Goal: Download file/media

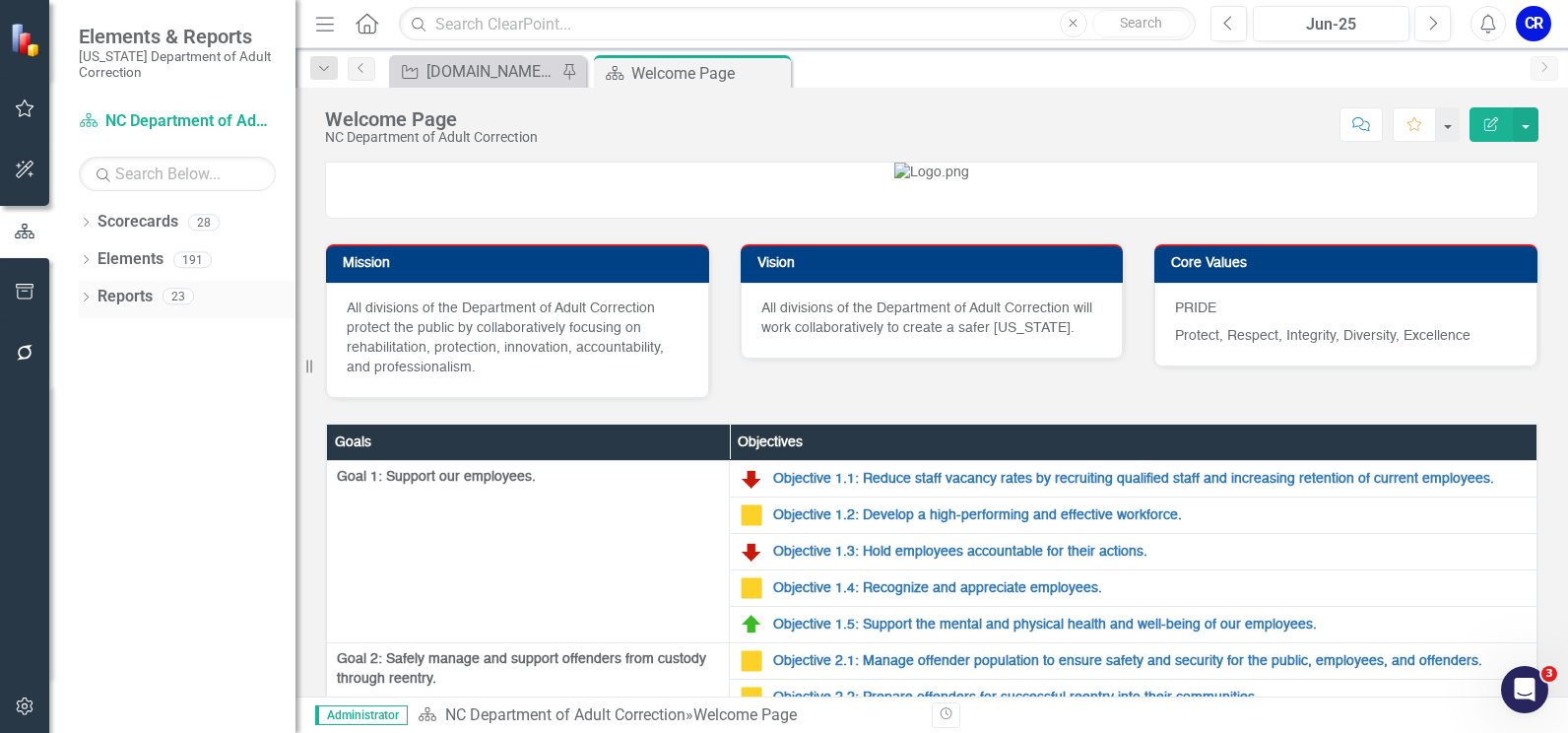
click at [85, 294] on icon "Dropdown" at bounding box center [86, 299] width 14 height 11
click at [94, 434] on div "Dropdown" at bounding box center [95, 441] width 14 height 17
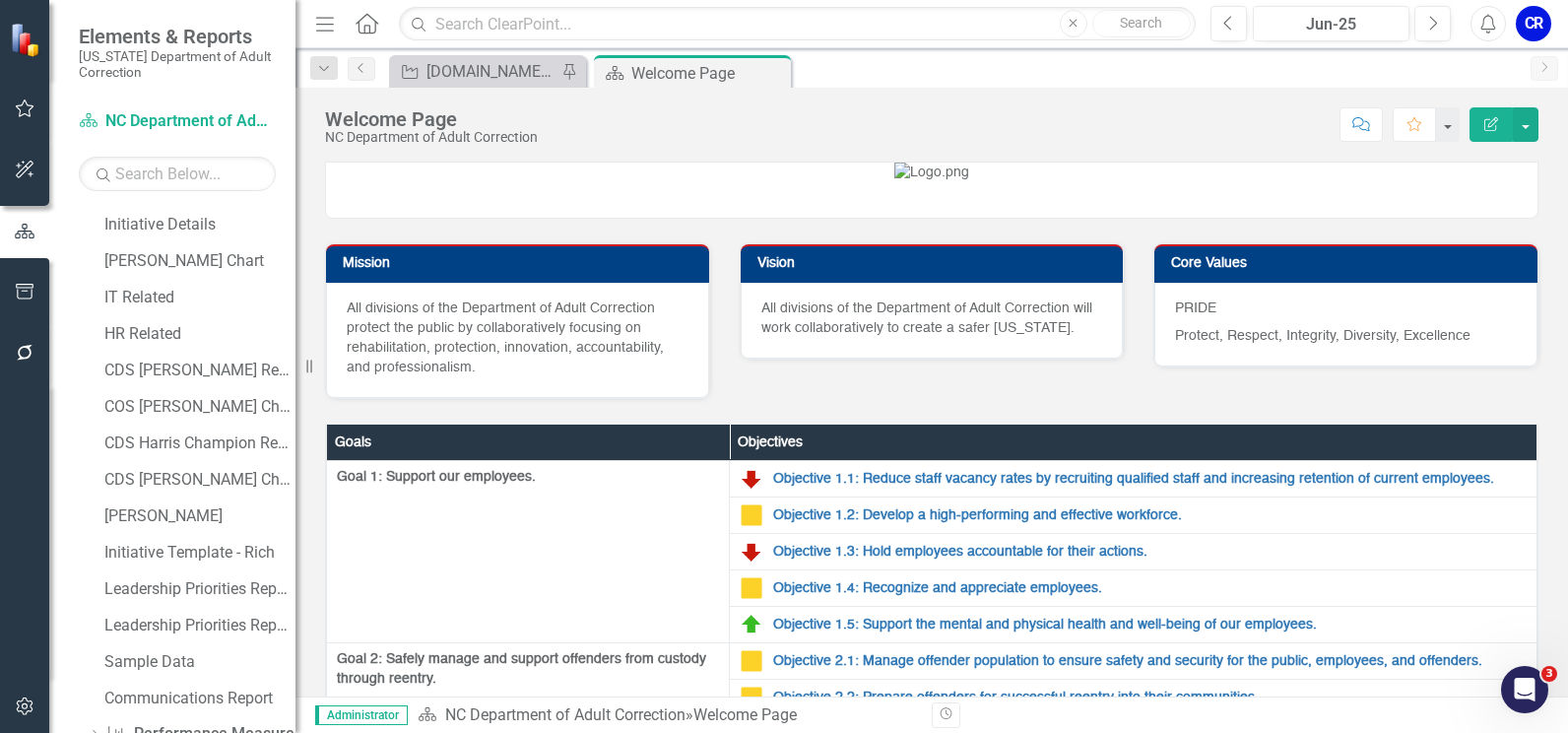
scroll to position [388, 0]
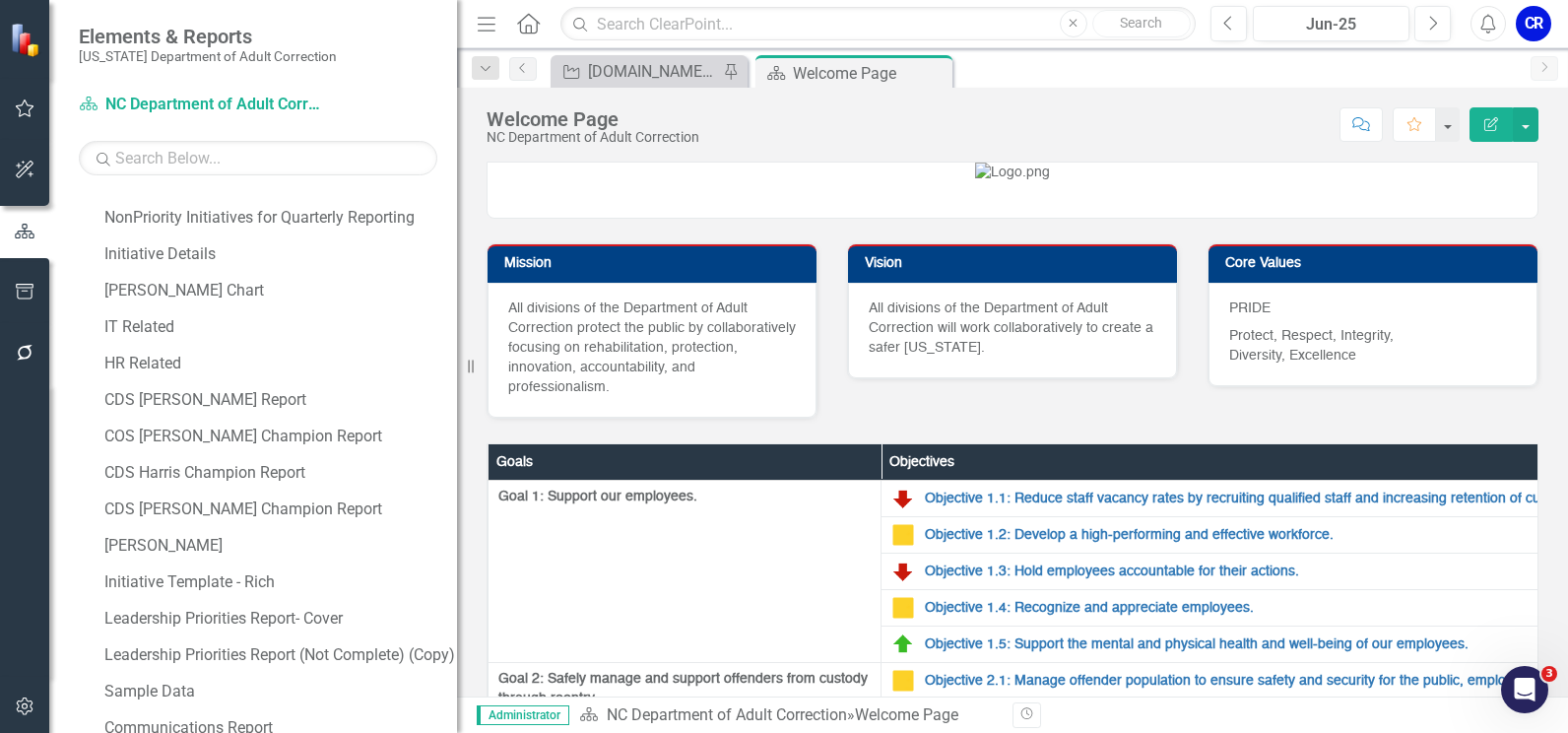
drag, startPoint x: 298, startPoint y: 180, endPoint x: 457, endPoint y: 169, distance: 159.4
click at [457, 169] on div "Resize" at bounding box center [465, 366] width 16 height 733
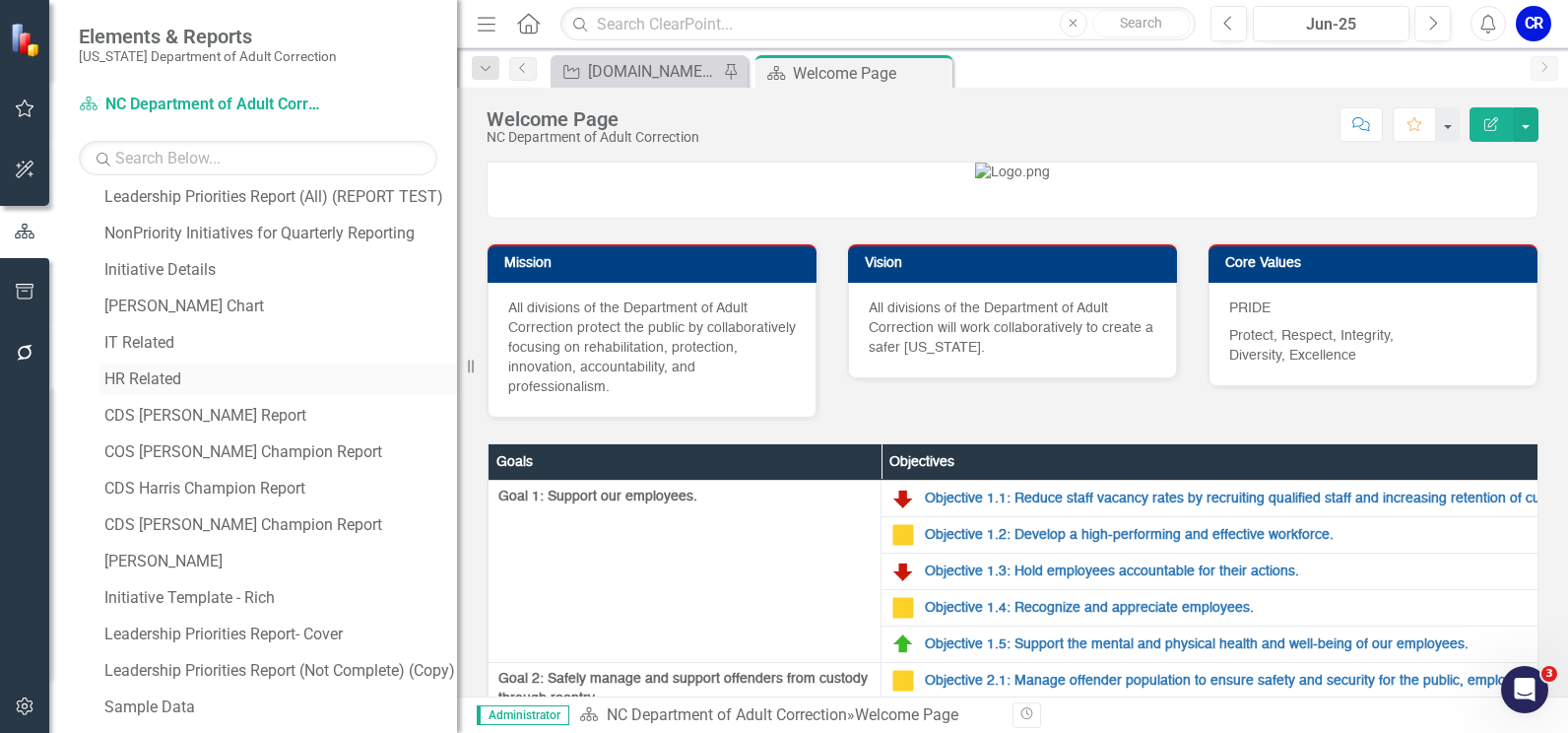
scroll to position [274, 0]
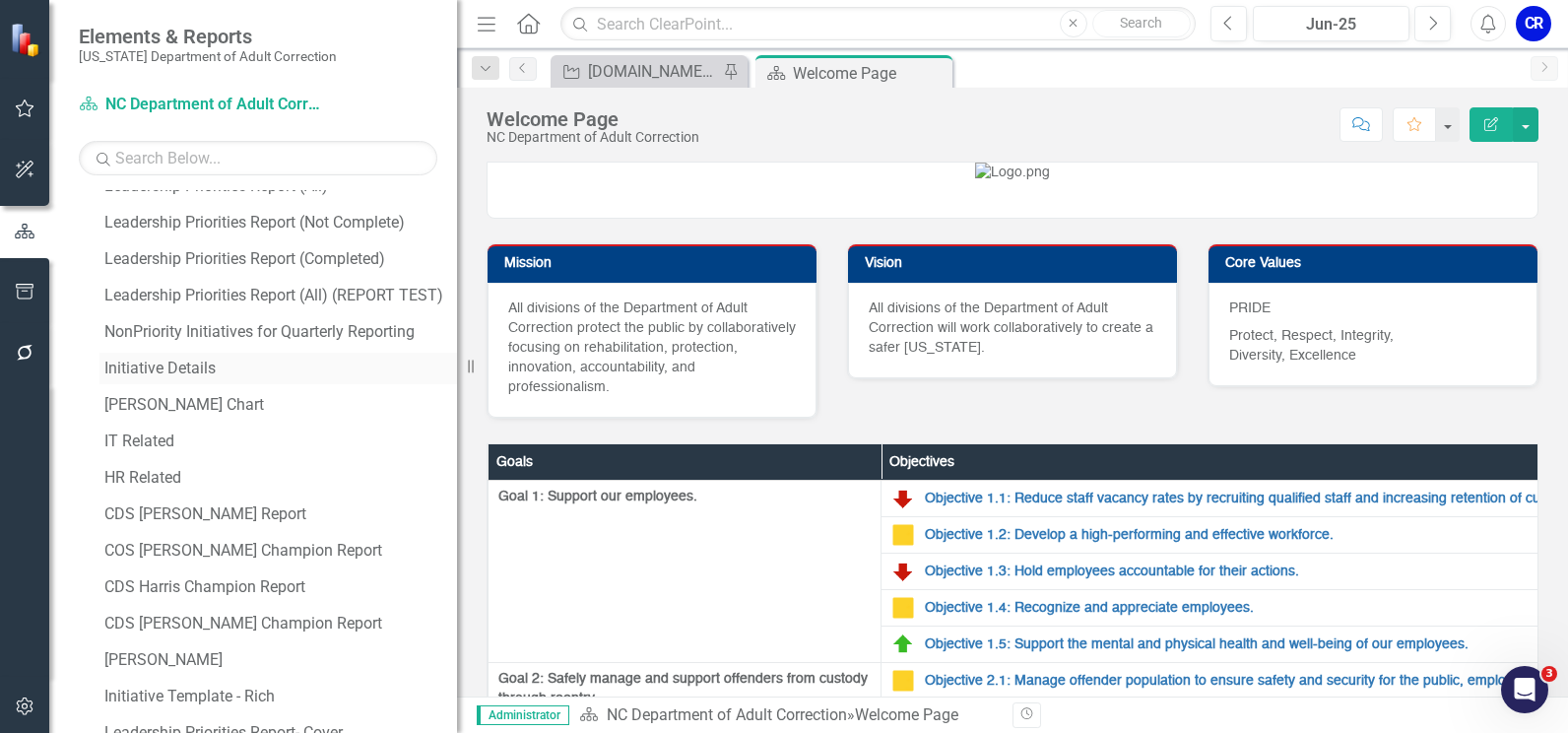
click at [213, 364] on div "Initiative Details" at bounding box center [281, 368] width 352 height 18
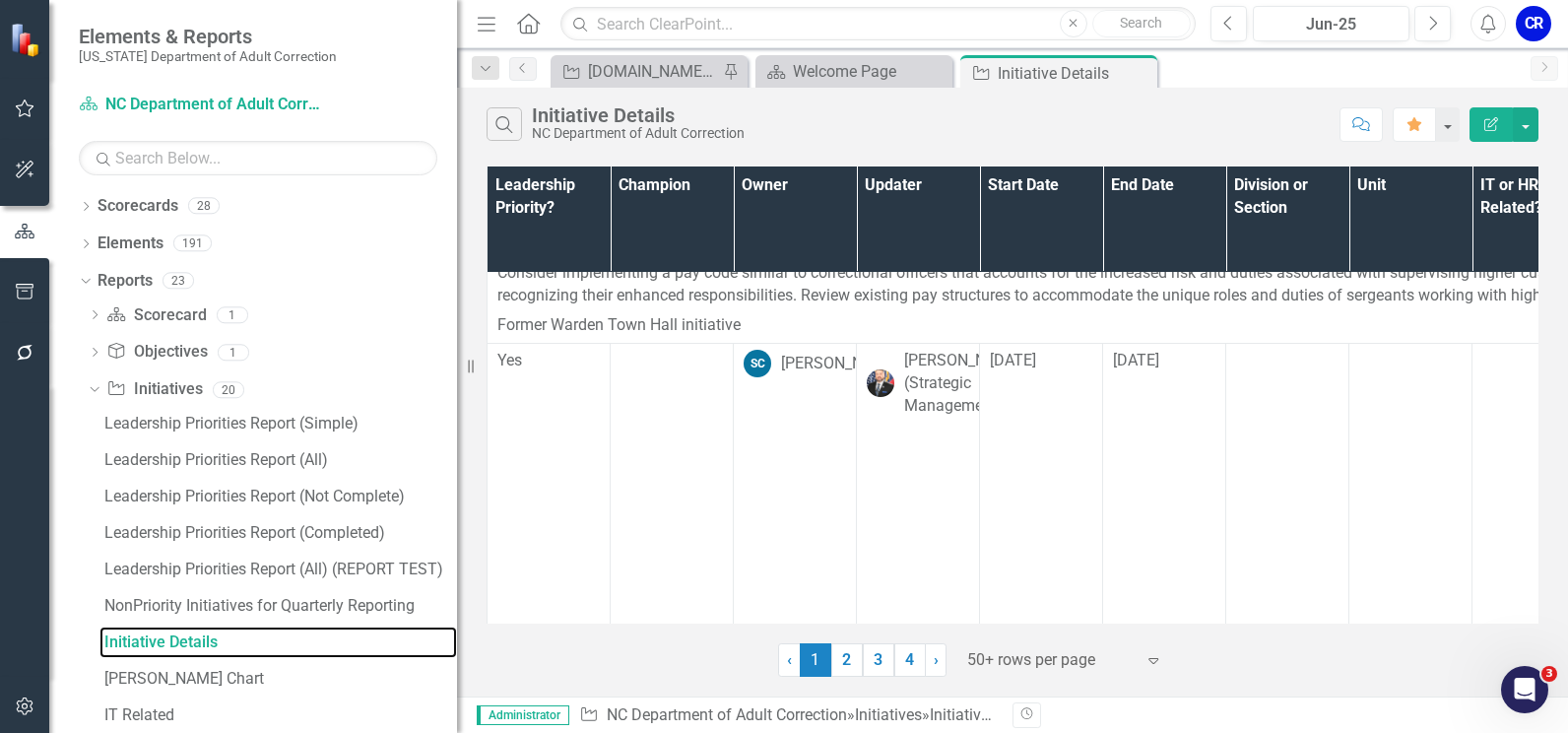
scroll to position [2364, 0]
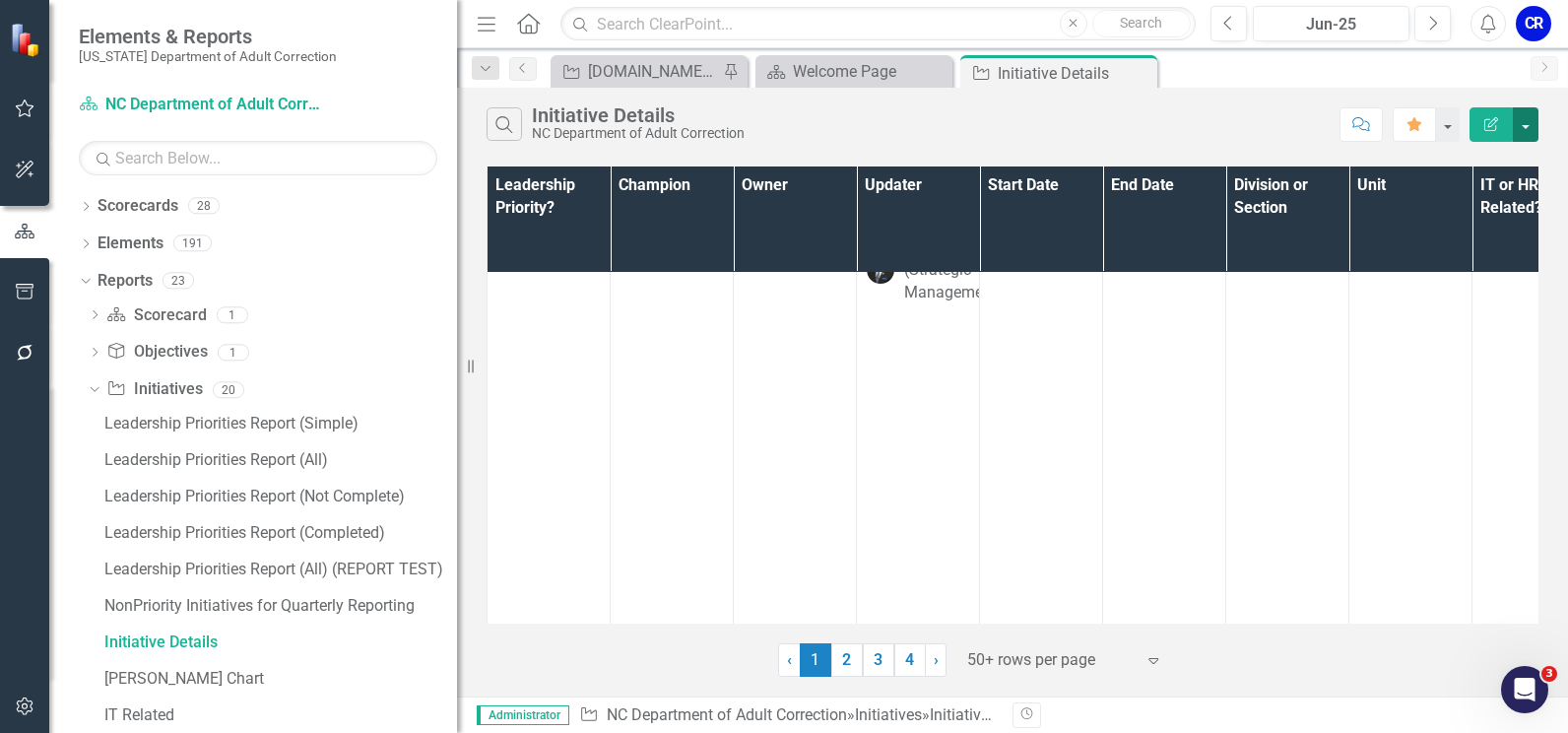
click at [1521, 124] on button "button" at bounding box center [1525, 125] width 26 height 35
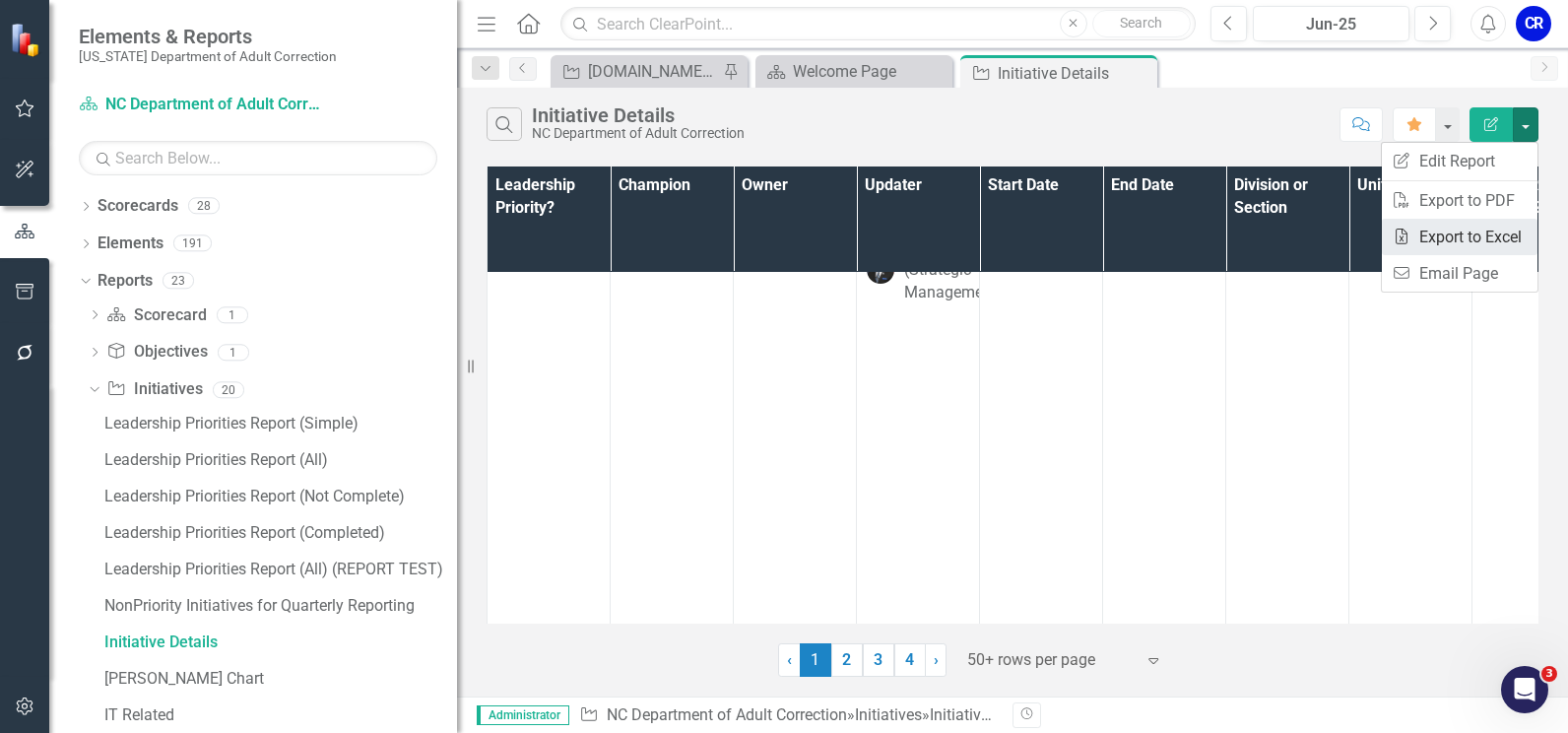
click at [1477, 244] on link "Excel Export to Excel" at bounding box center [1459, 236] width 155 height 37
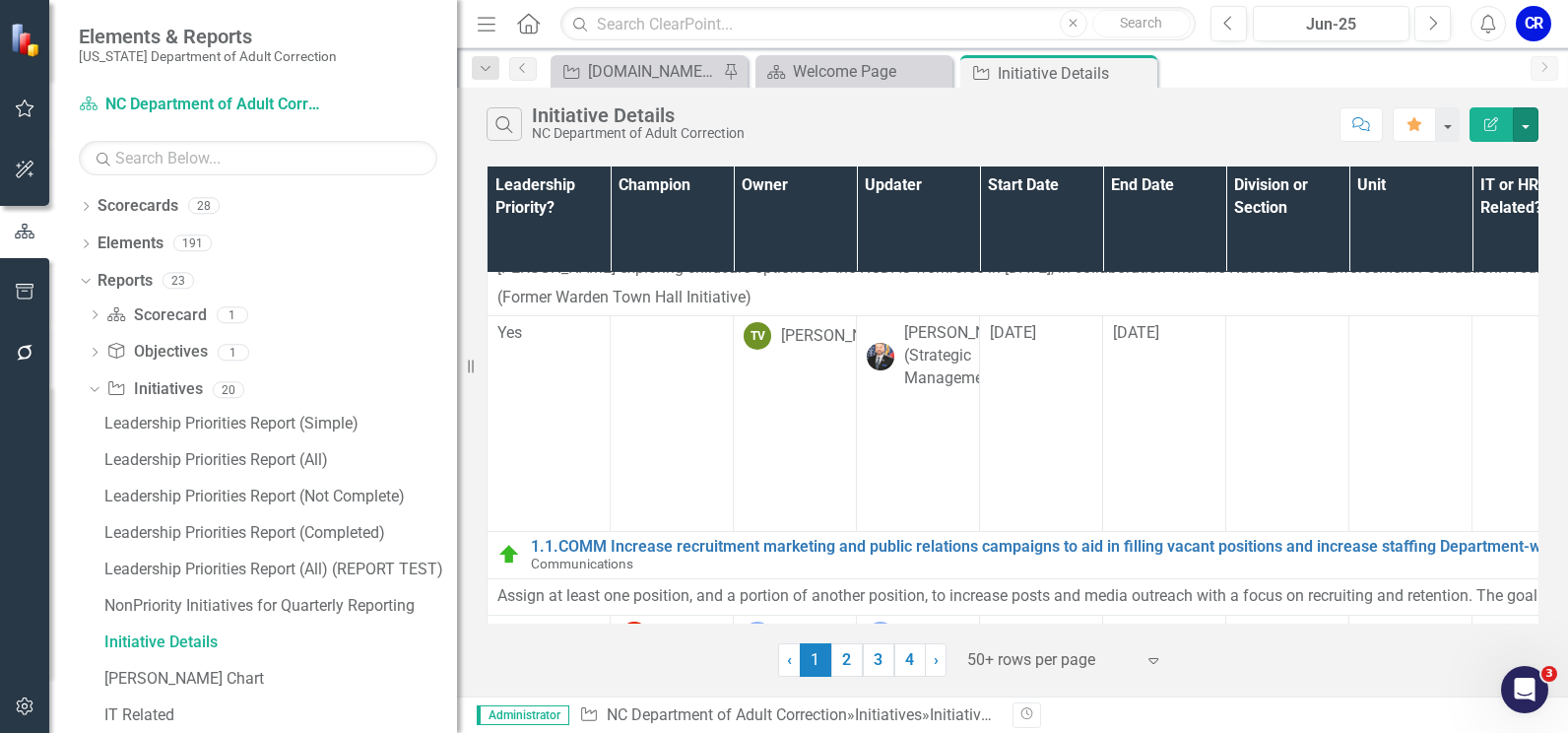
scroll to position [0, 0]
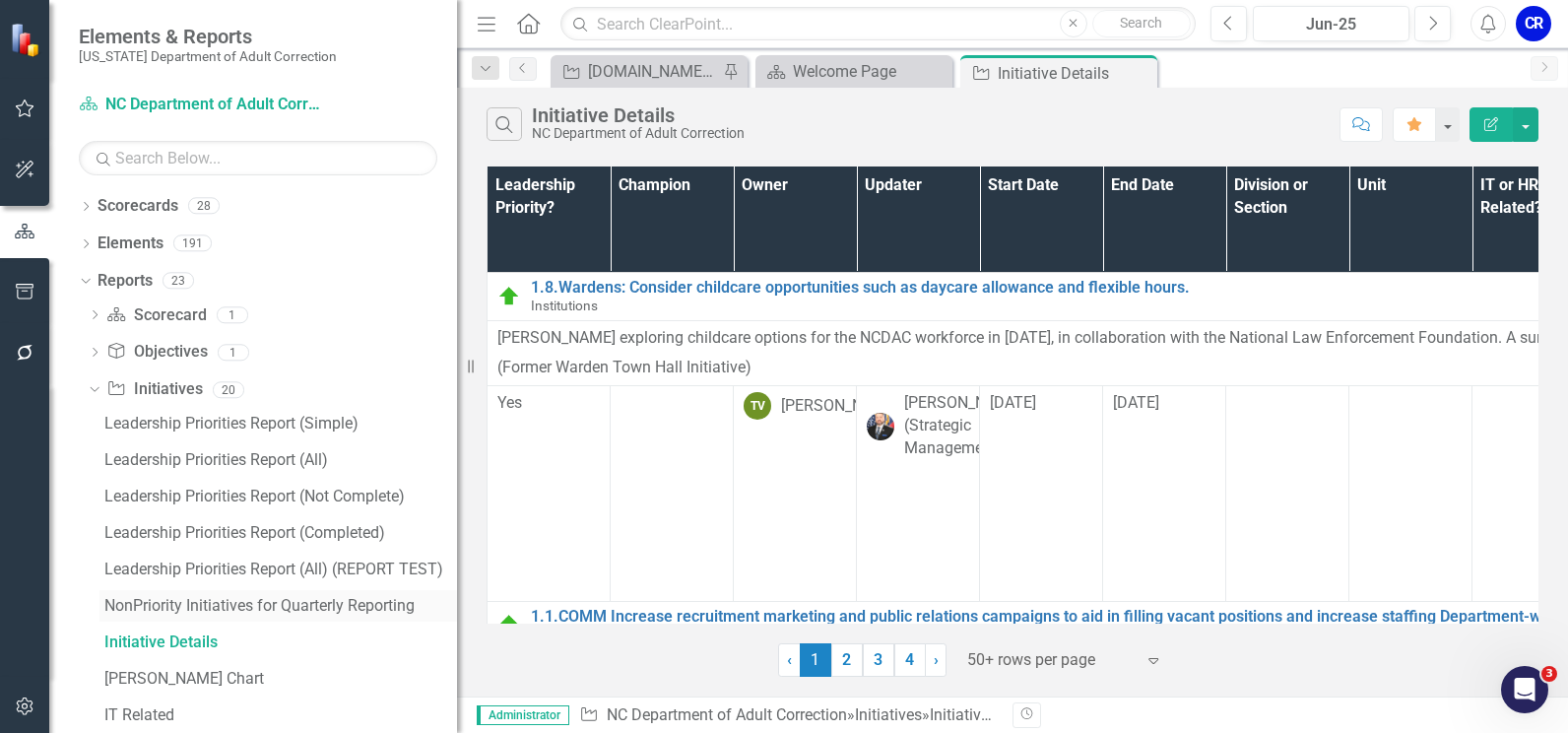
click at [347, 609] on div "NonPriority Initiatives for Quarterly Reporting" at bounding box center [281, 605] width 352 height 18
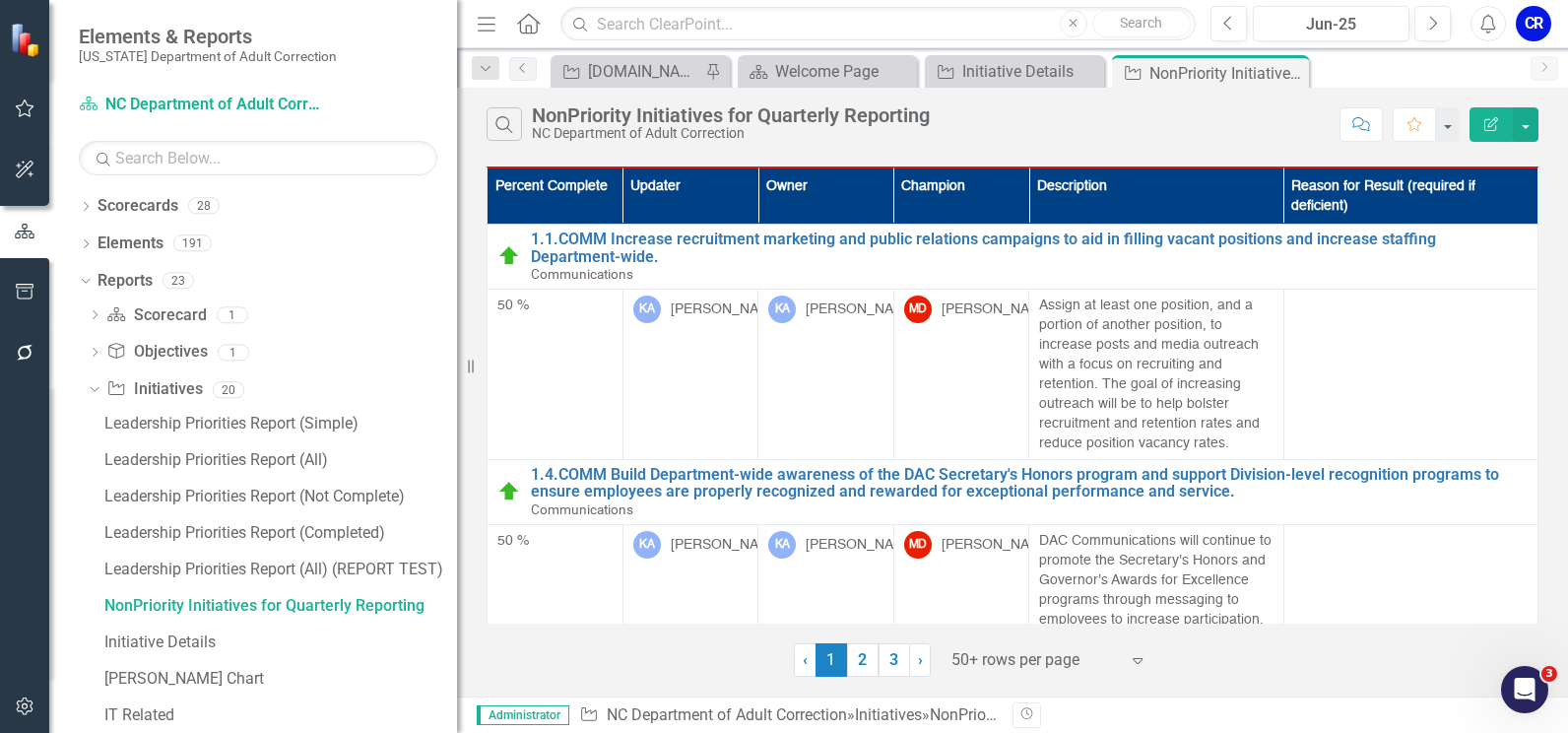
click at [1142, 663] on icon "Expand" at bounding box center [1138, 660] width 20 height 16
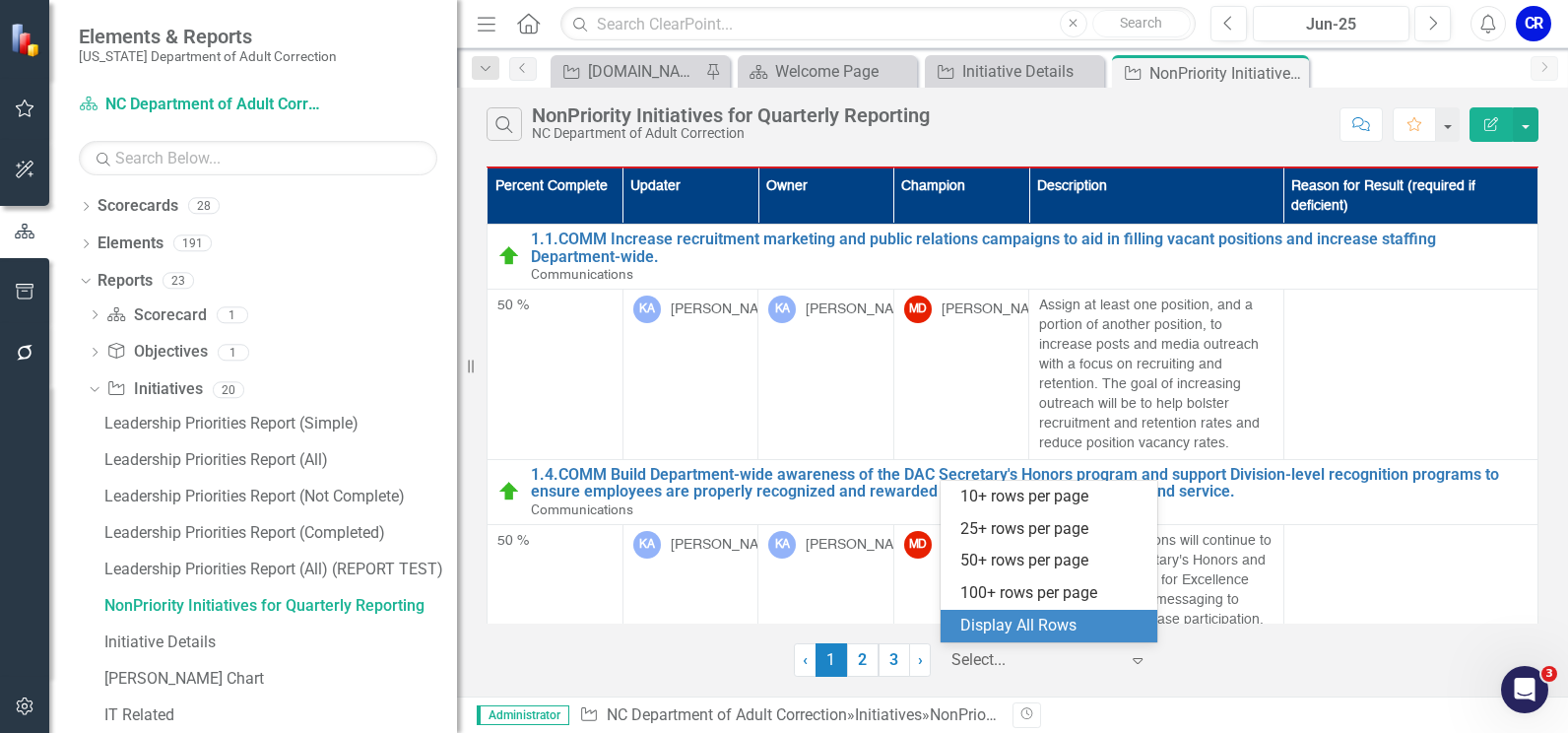
click at [1114, 623] on div "Display All Rows" at bounding box center [1053, 625] width 185 height 23
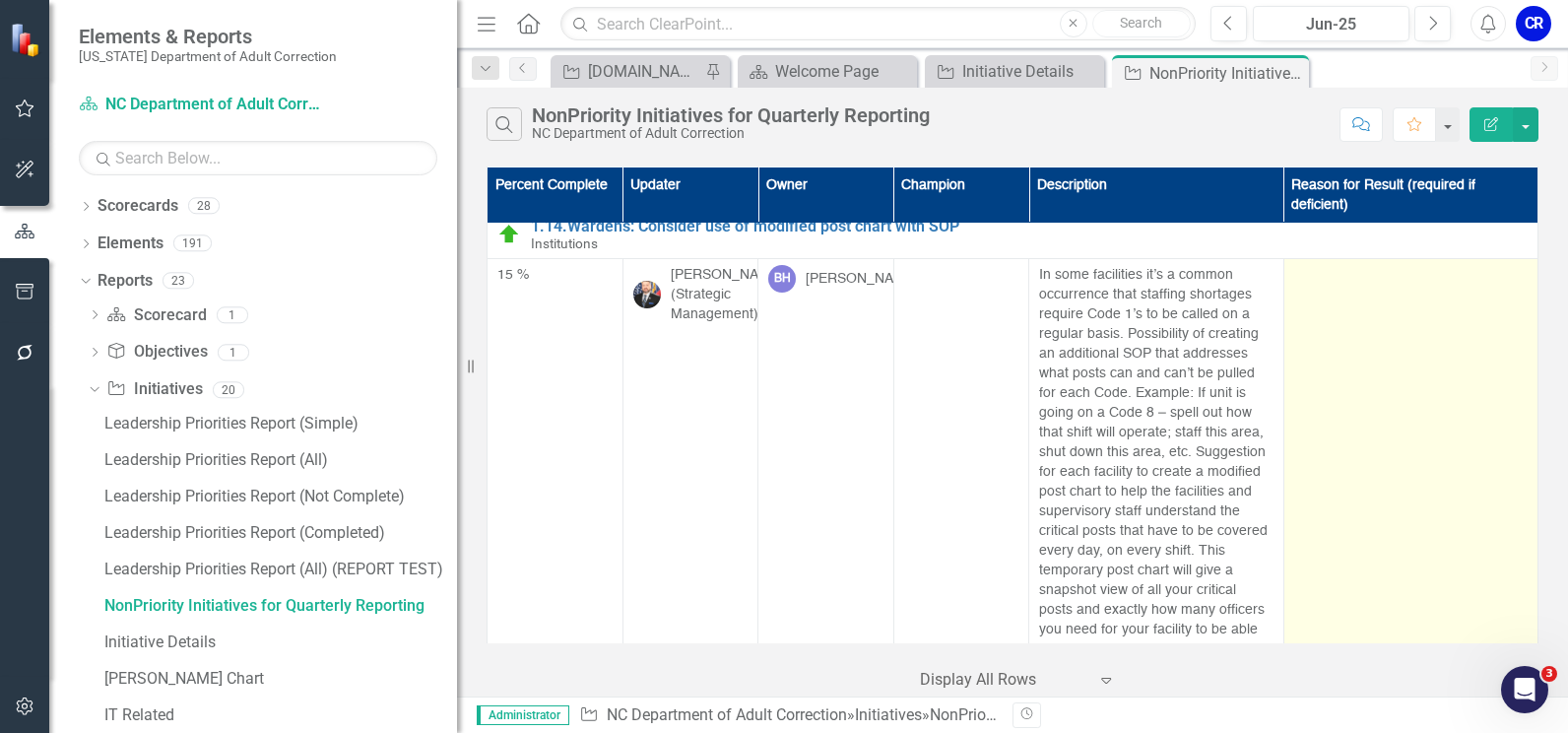
scroll to position [18757, 0]
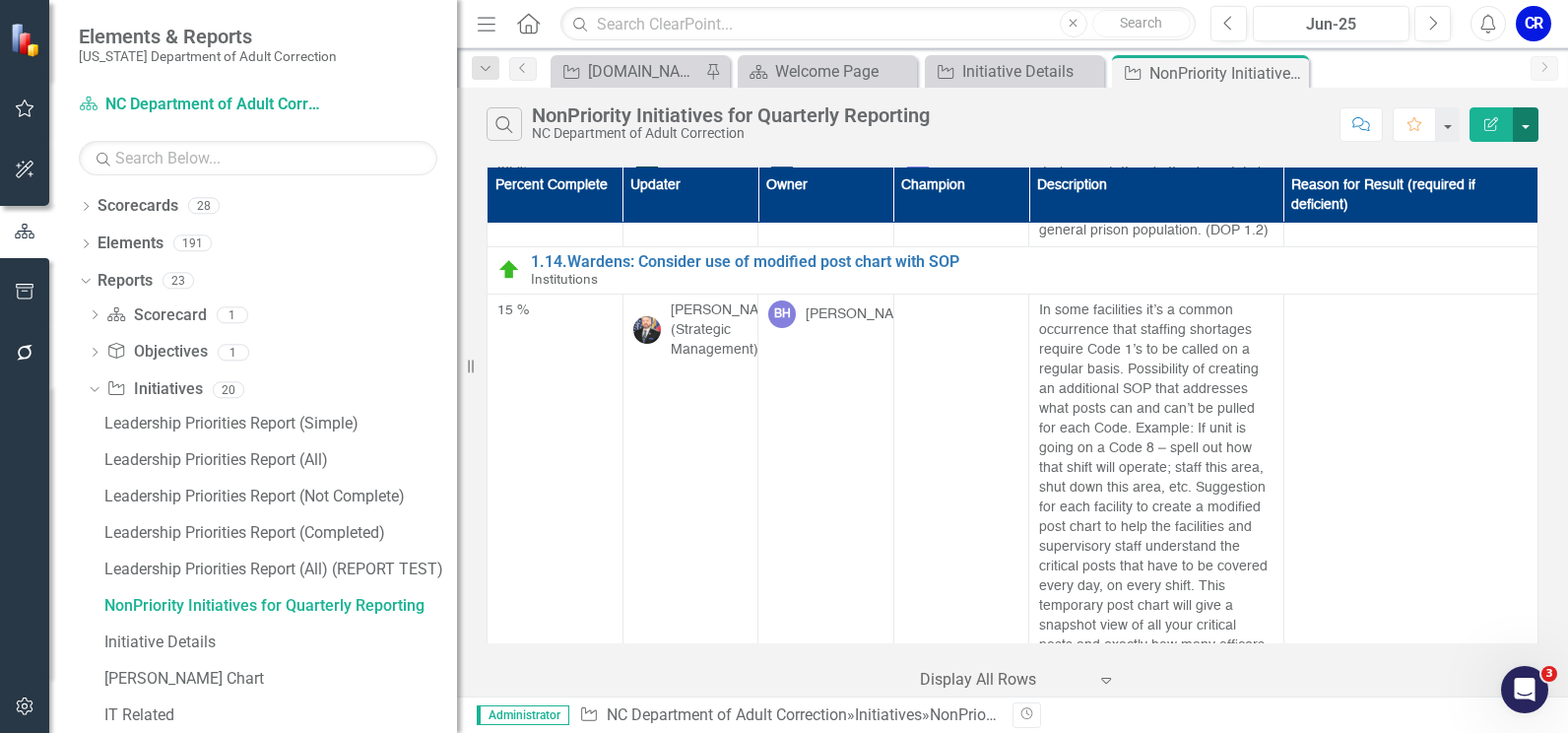
click at [1528, 117] on button "button" at bounding box center [1525, 125] width 26 height 35
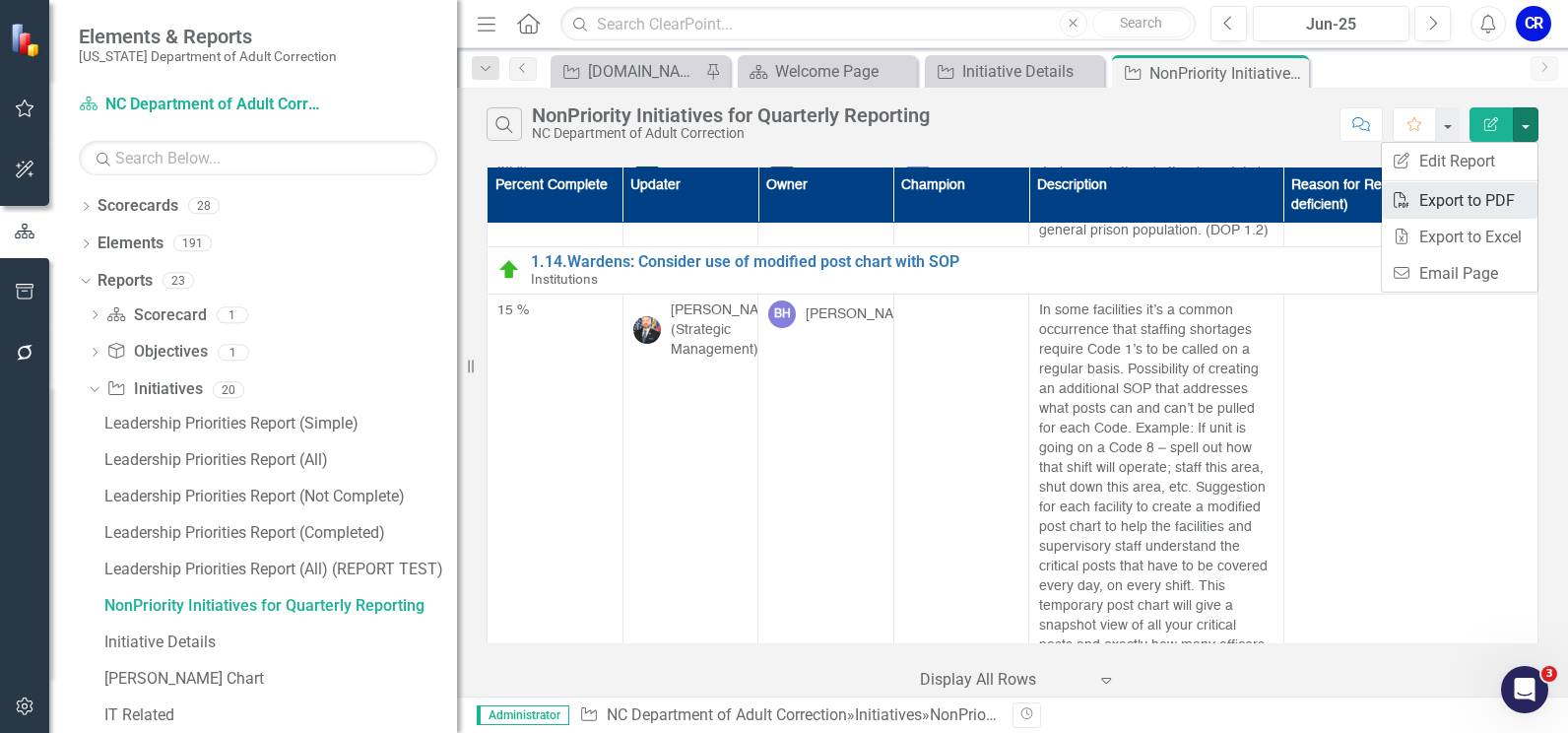
click at [1487, 190] on link "PDF Export to PDF" at bounding box center [1459, 200] width 155 height 37
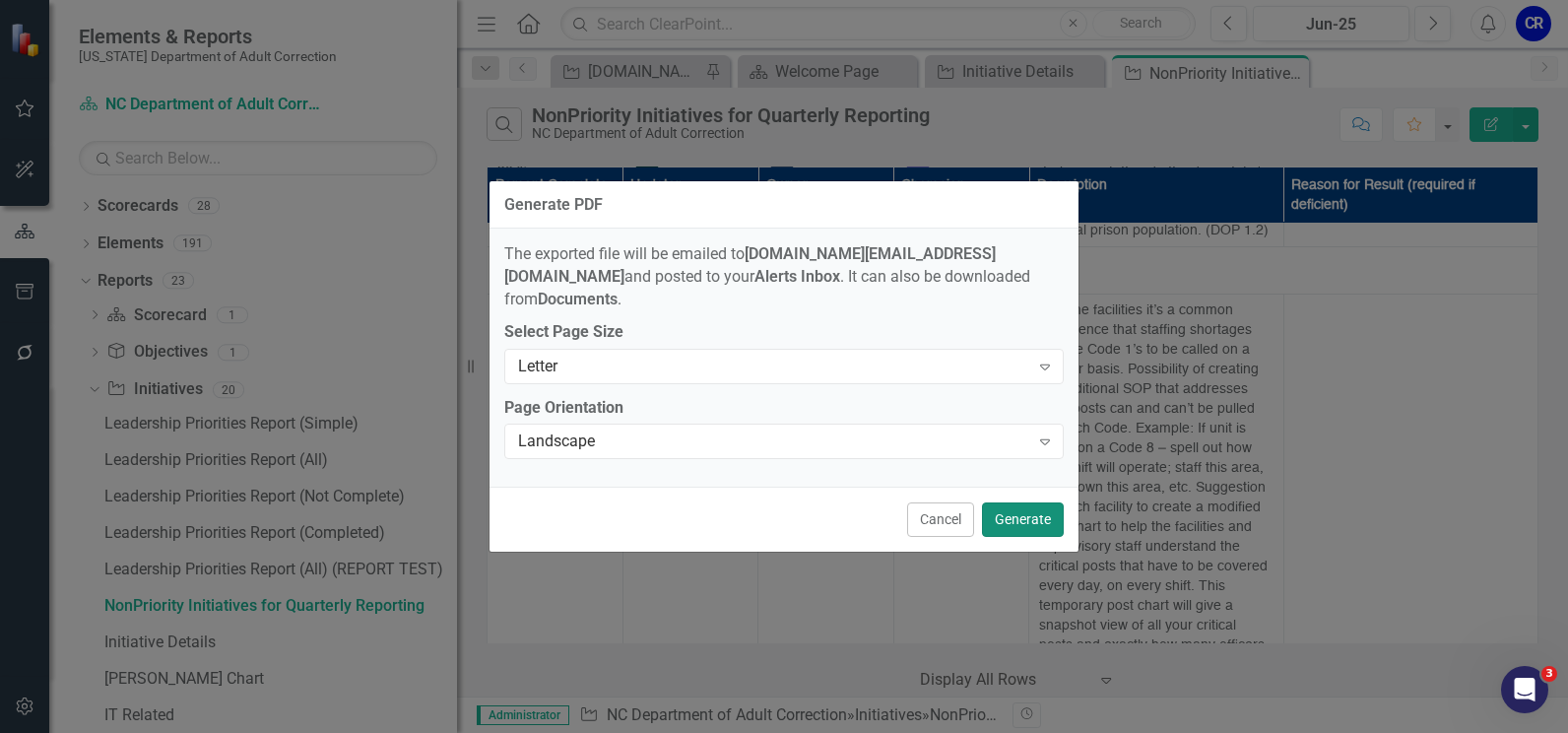
click at [1012, 518] on button "Generate" at bounding box center [1023, 519] width 82 height 35
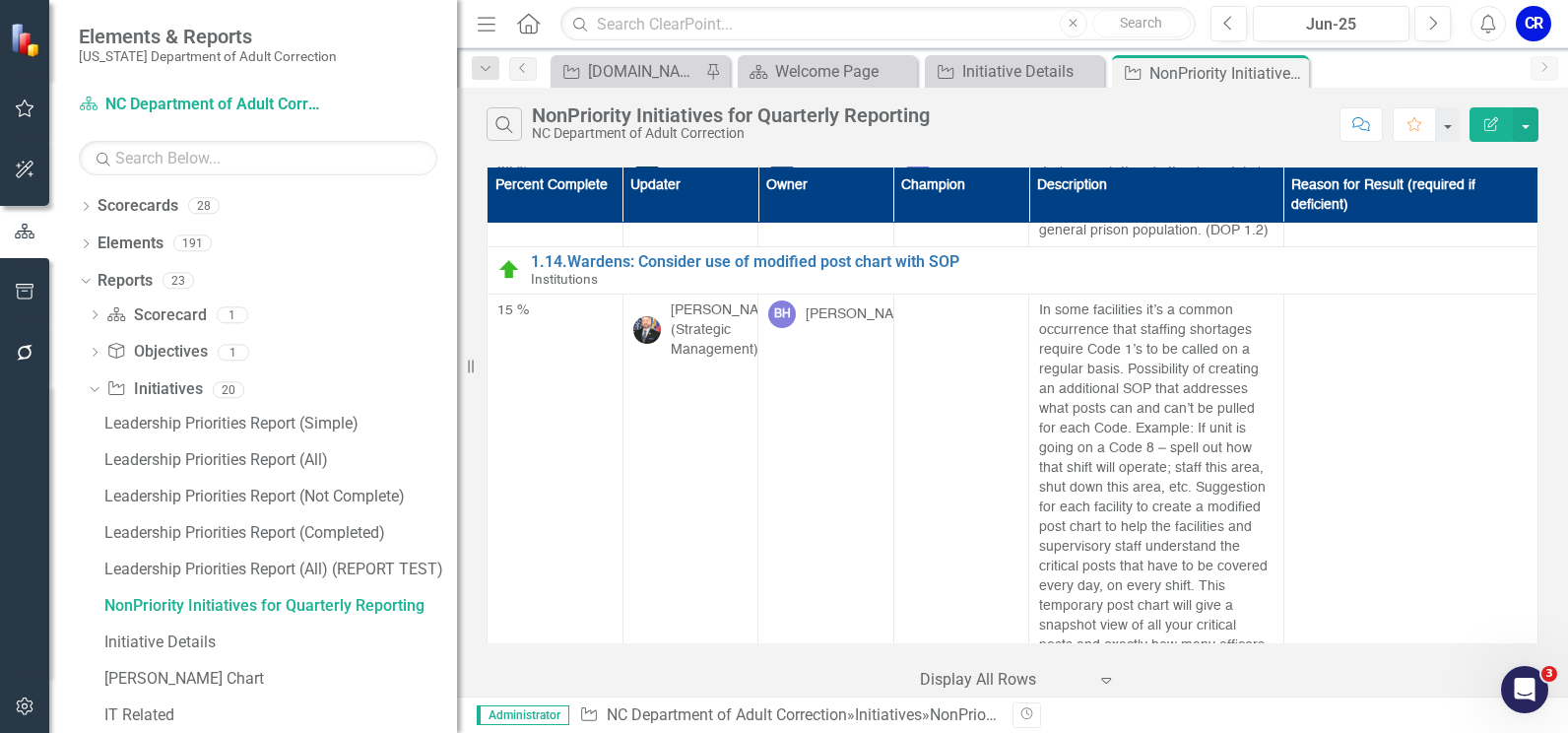
click at [694, 117] on div "NonPriority Initiatives for Quarterly Reporting" at bounding box center [731, 116] width 398 height 22
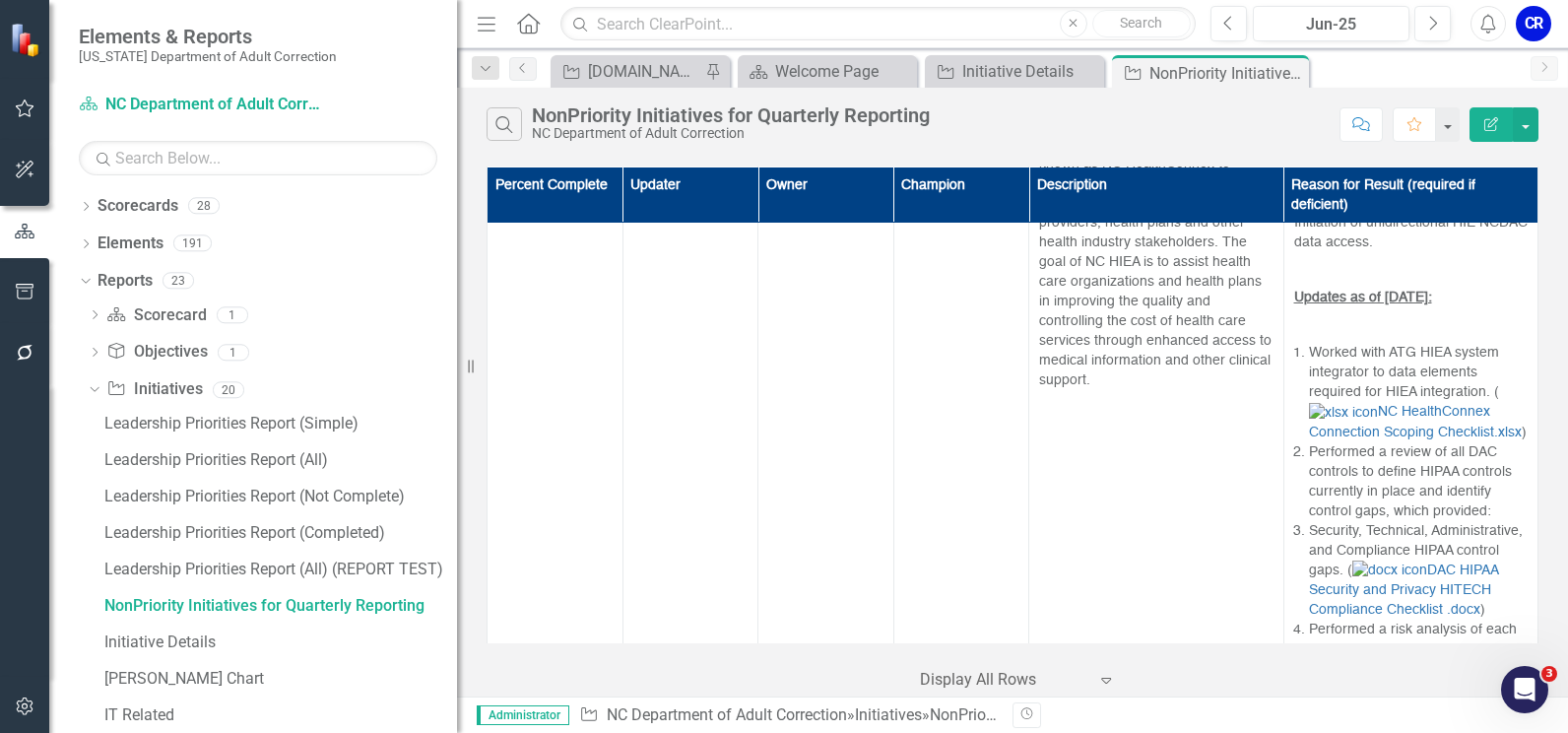
scroll to position [0, 0]
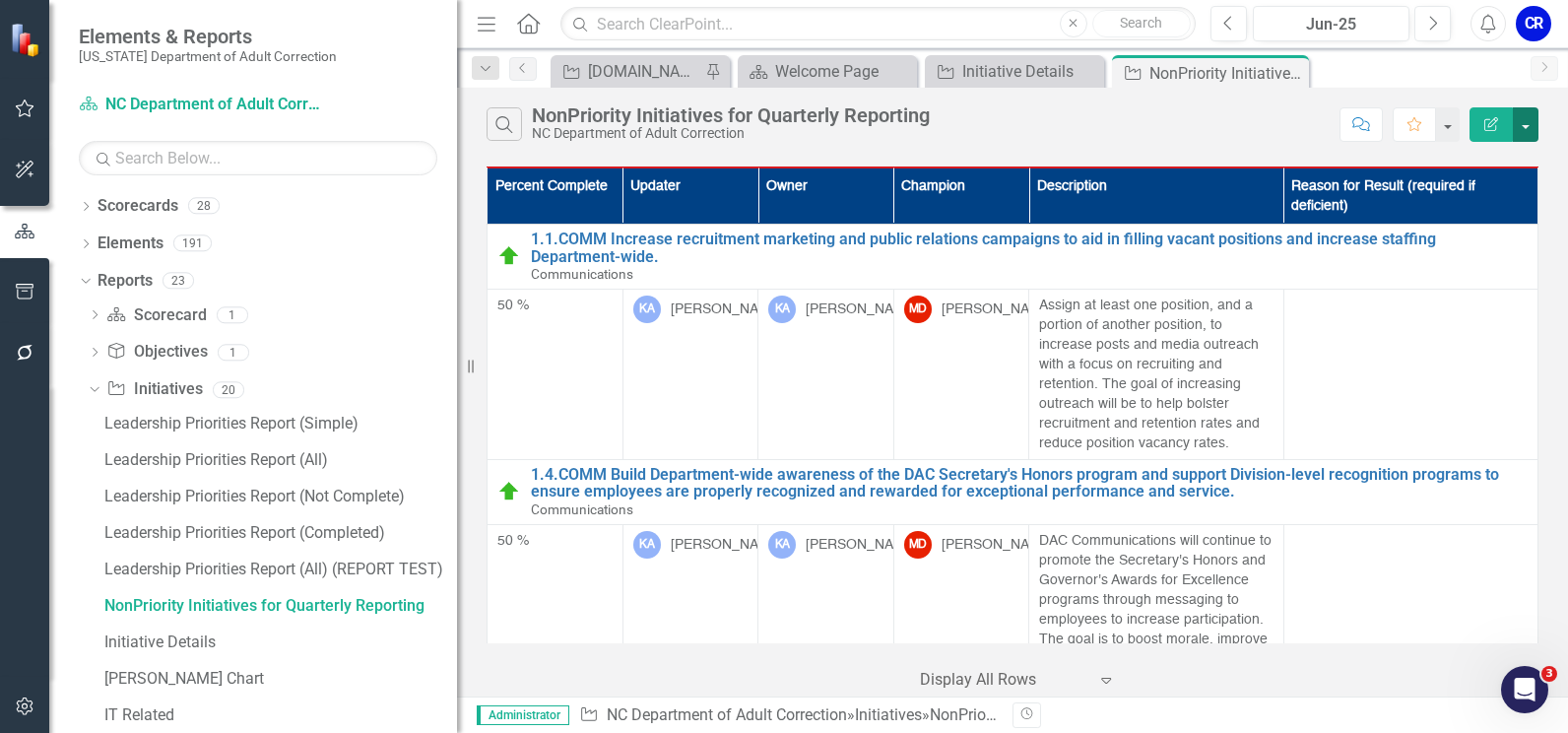
click at [1528, 126] on button "button" at bounding box center [1525, 125] width 26 height 35
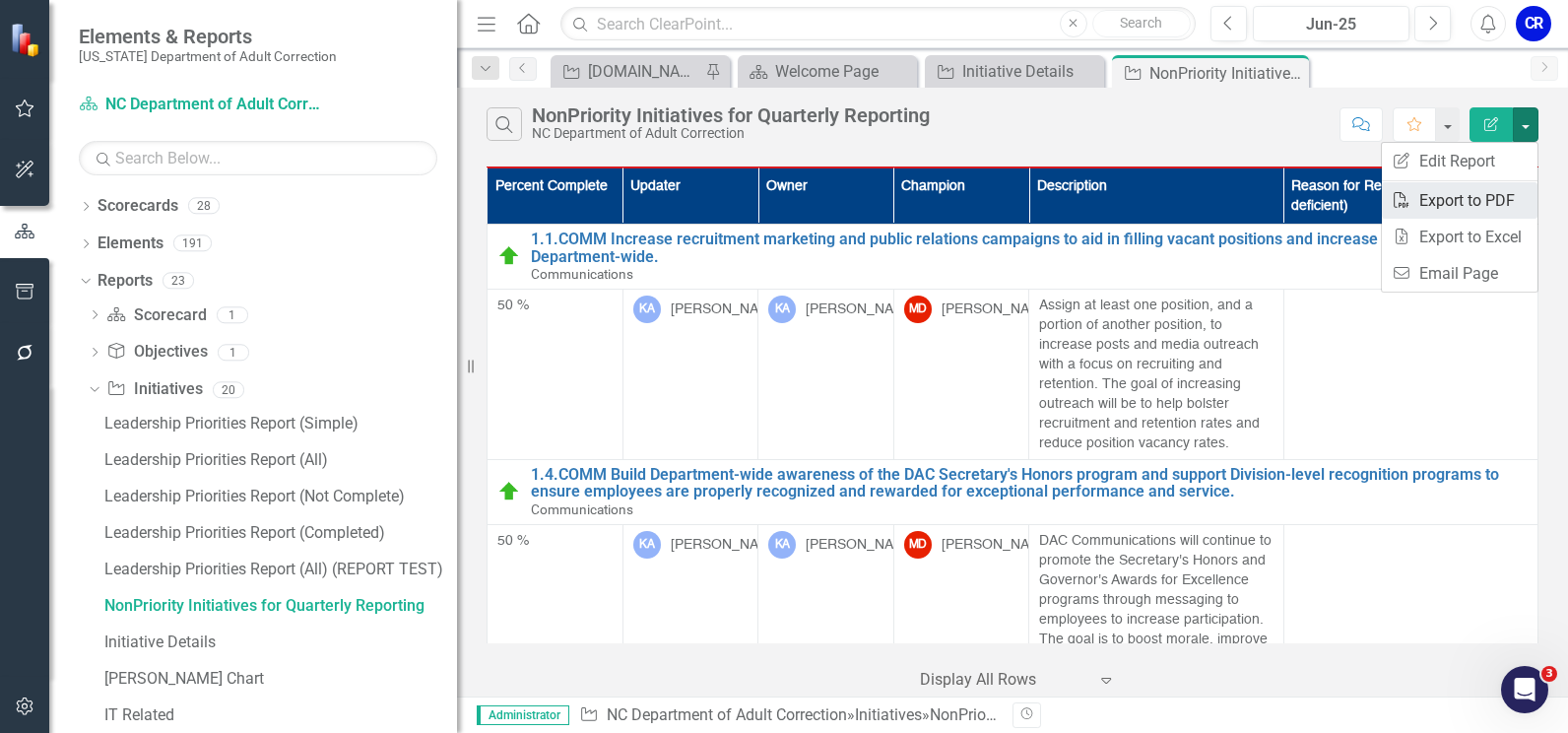
click at [1468, 204] on link "PDF Export to PDF" at bounding box center [1459, 200] width 155 height 37
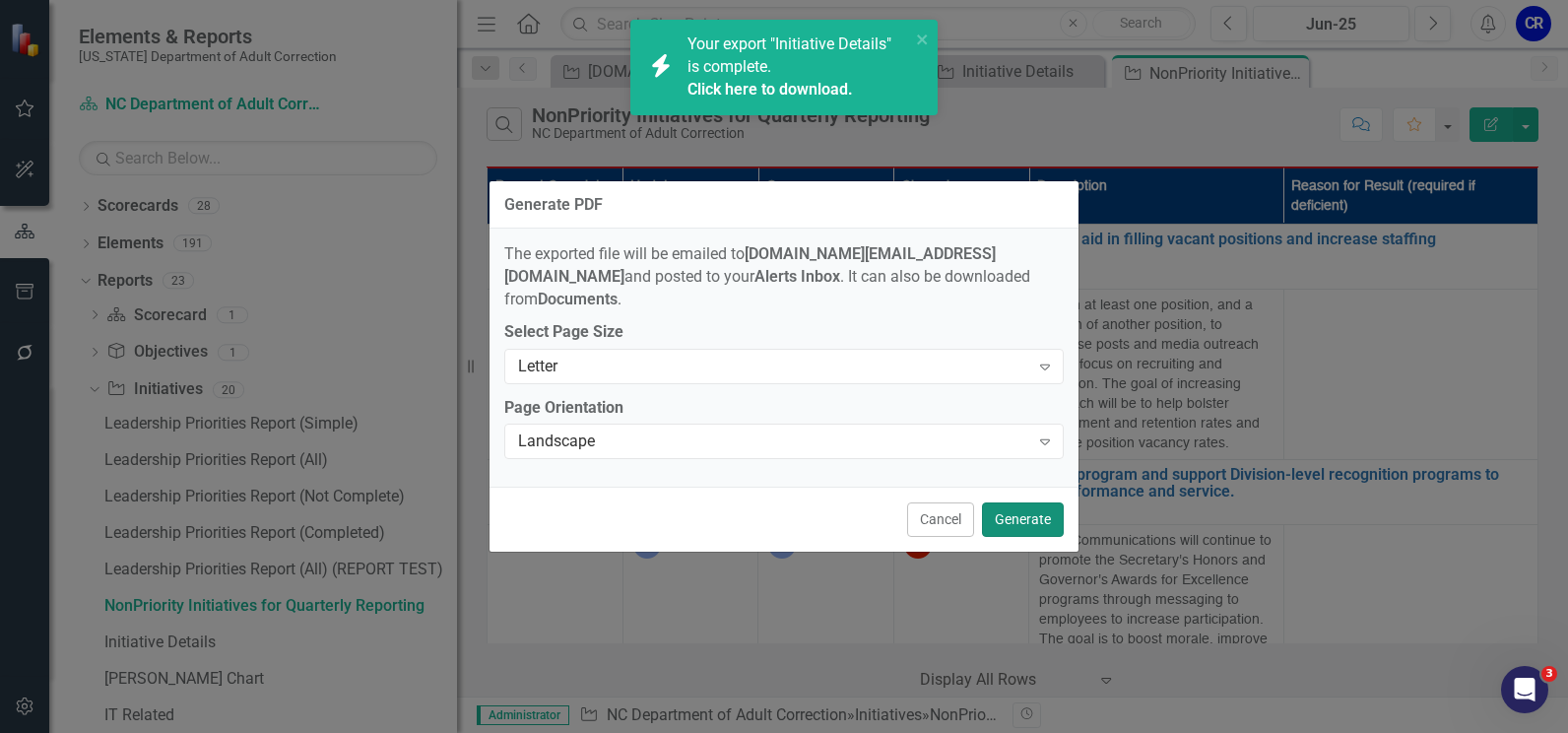
click at [1042, 513] on button "Generate" at bounding box center [1023, 519] width 82 height 35
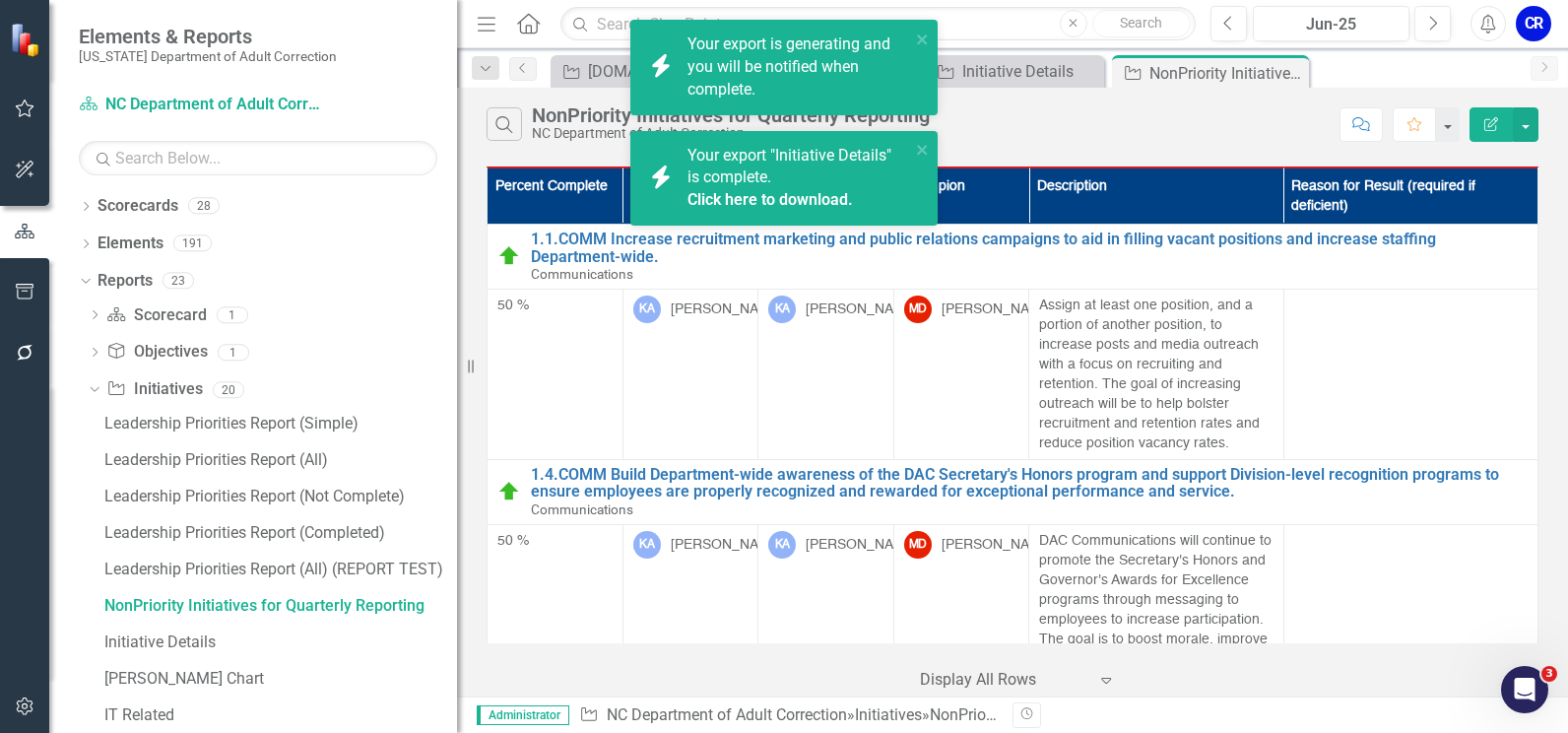
click at [774, 198] on link "Click here to download." at bounding box center [770, 199] width 165 height 19
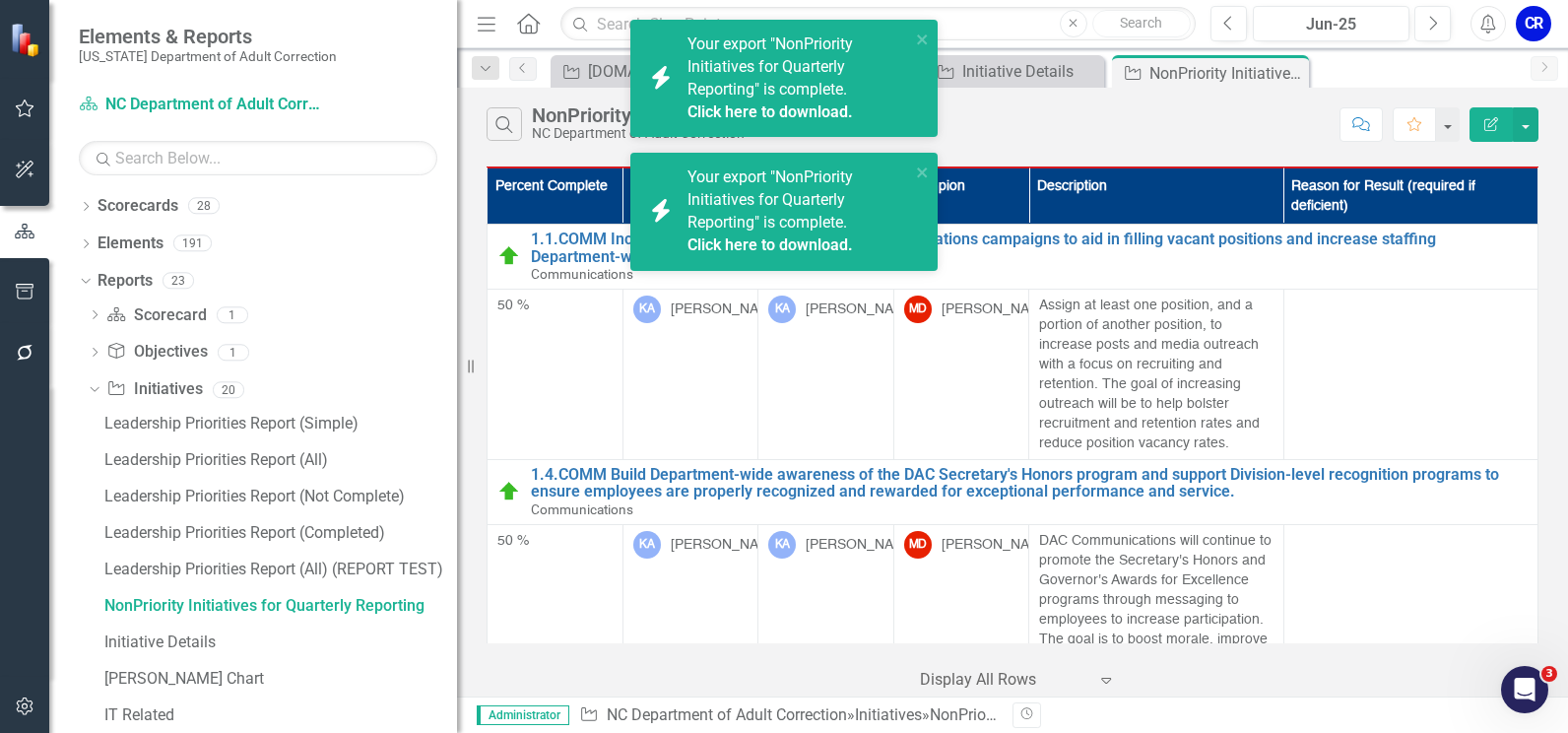
click at [825, 241] on link "Click here to download." at bounding box center [770, 244] width 165 height 19
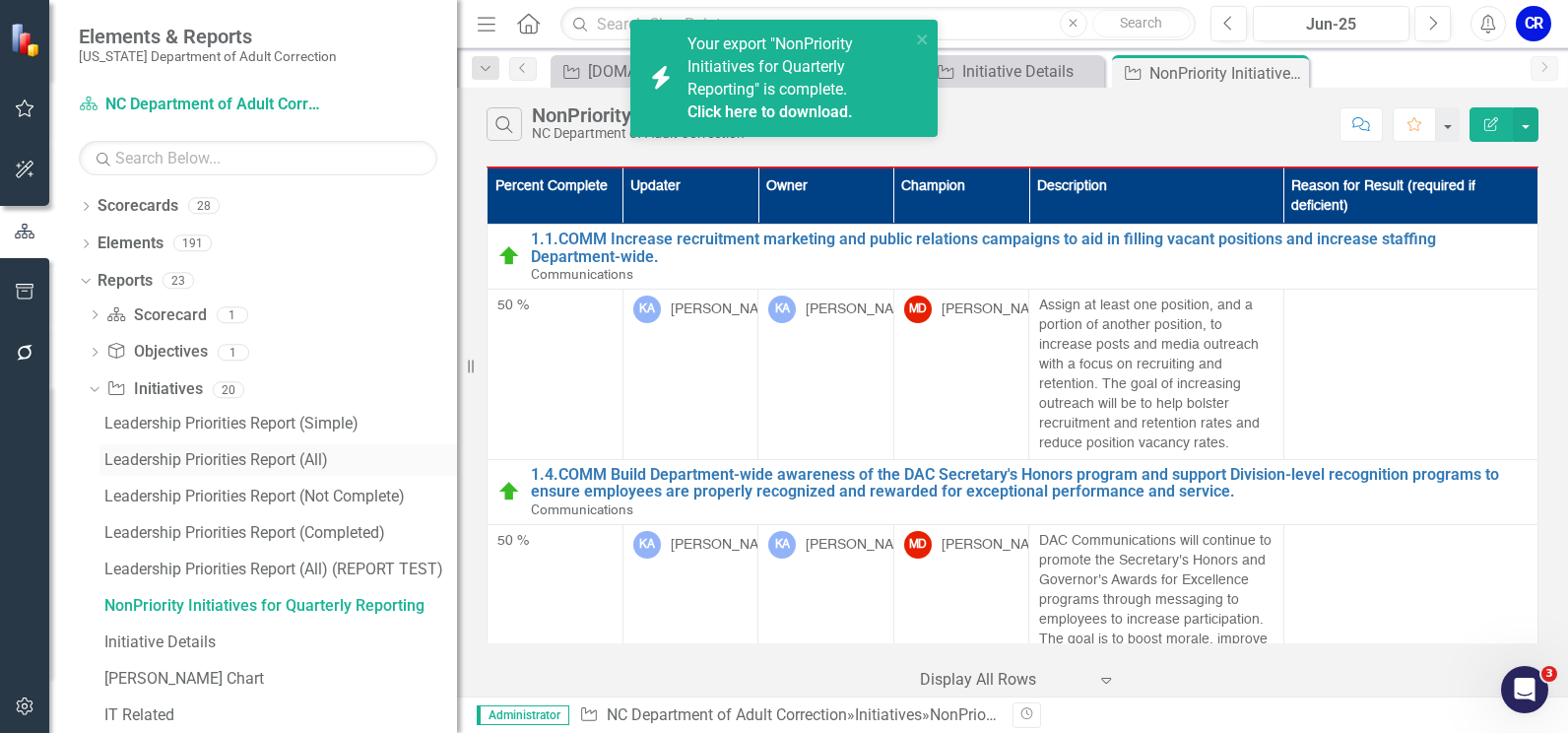
click at [201, 461] on div "Leadership Priorities Report (All)" at bounding box center [281, 460] width 352 height 18
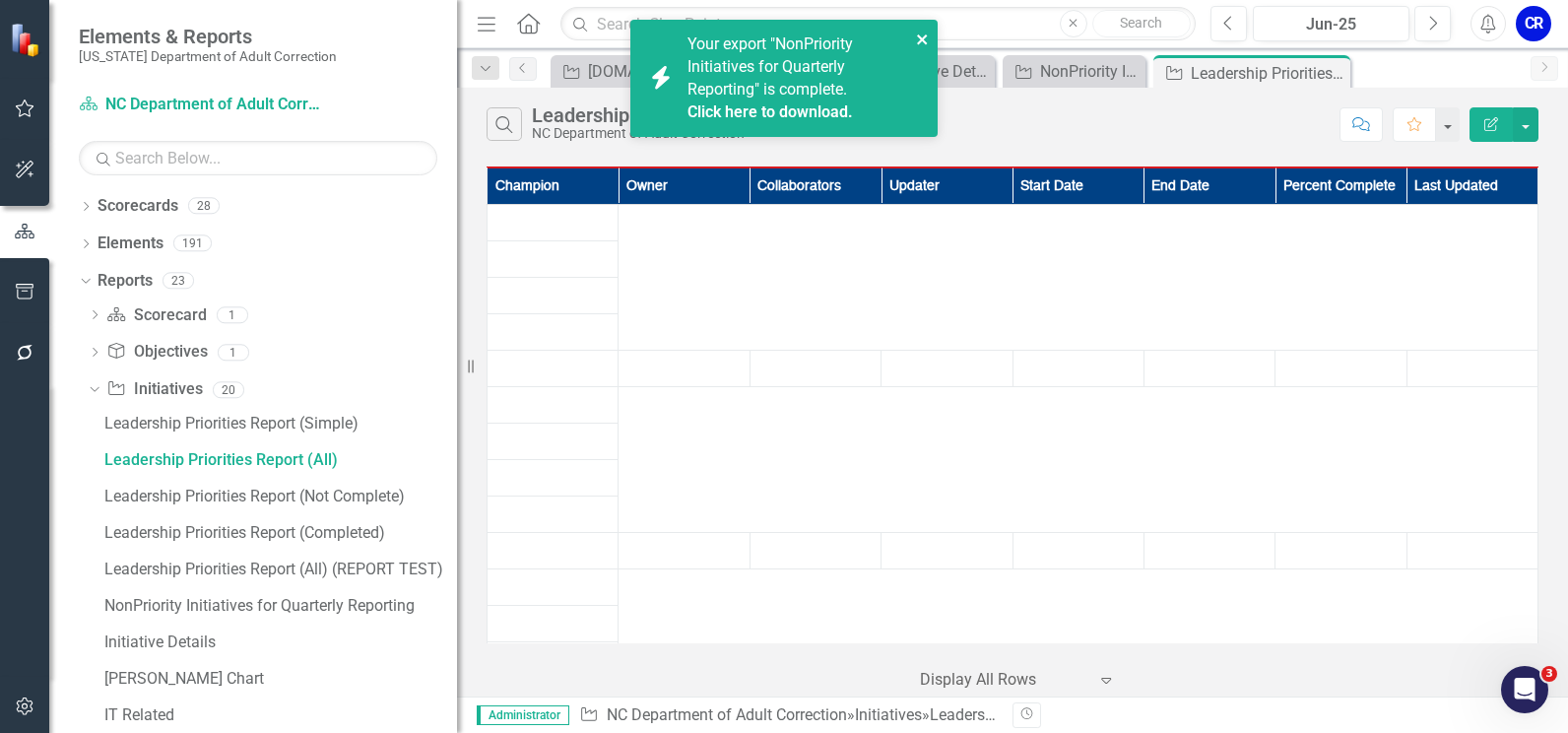
click at [923, 33] on icon "close" at bounding box center [923, 40] width 14 height 16
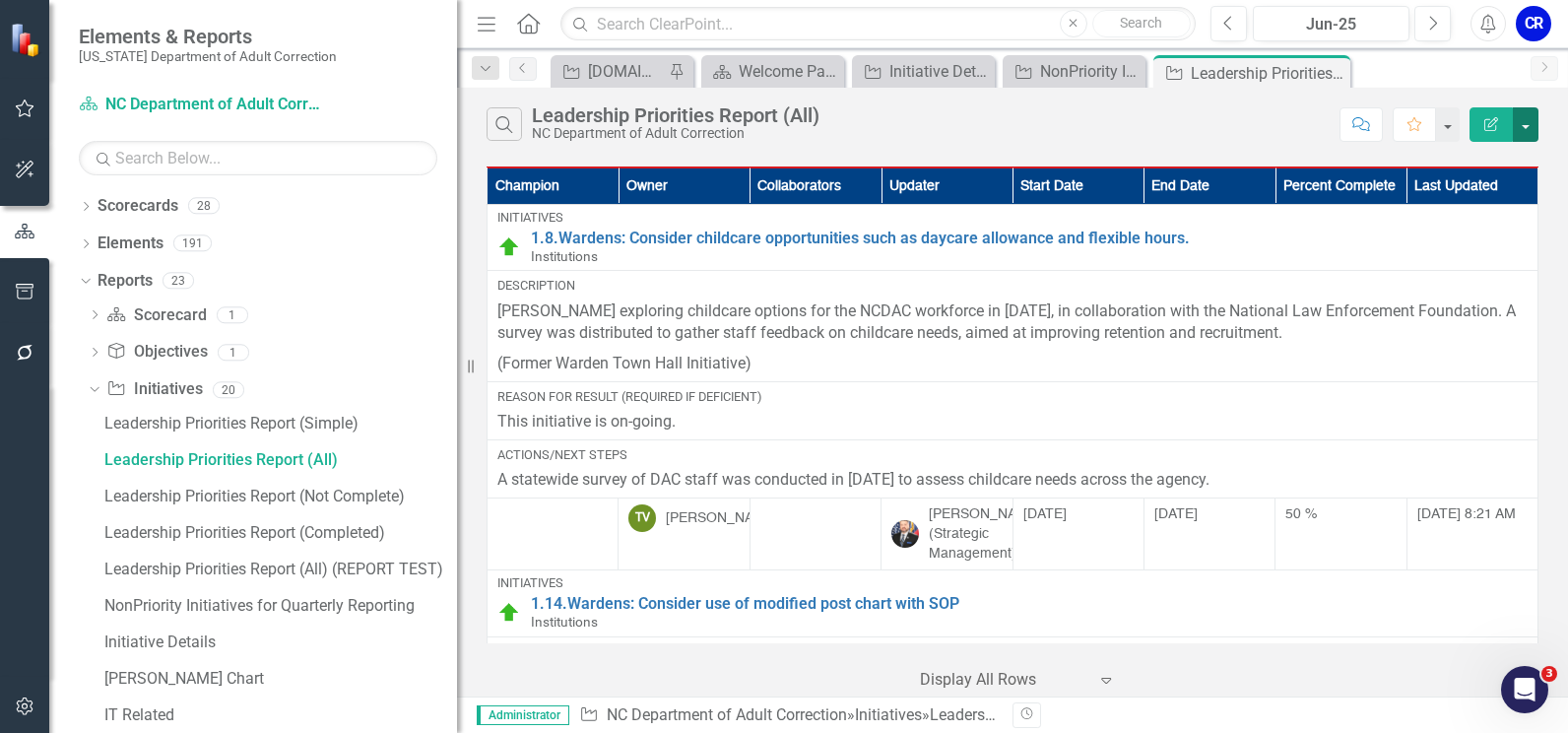
click at [1525, 119] on button "button" at bounding box center [1525, 125] width 26 height 35
click at [1484, 203] on link "PDF Export to PDF" at bounding box center [1459, 200] width 155 height 37
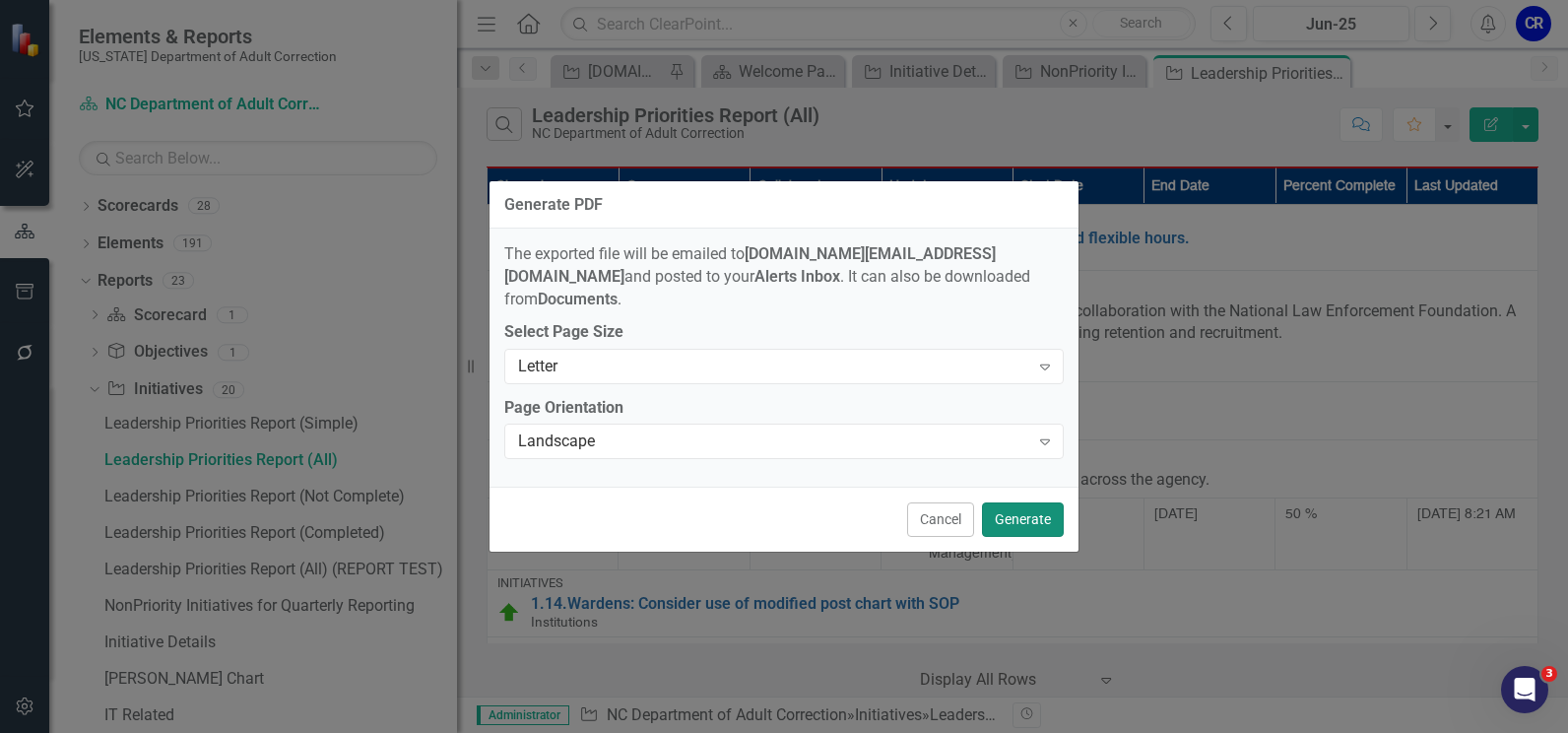
click at [1026, 517] on button "Generate" at bounding box center [1023, 519] width 82 height 35
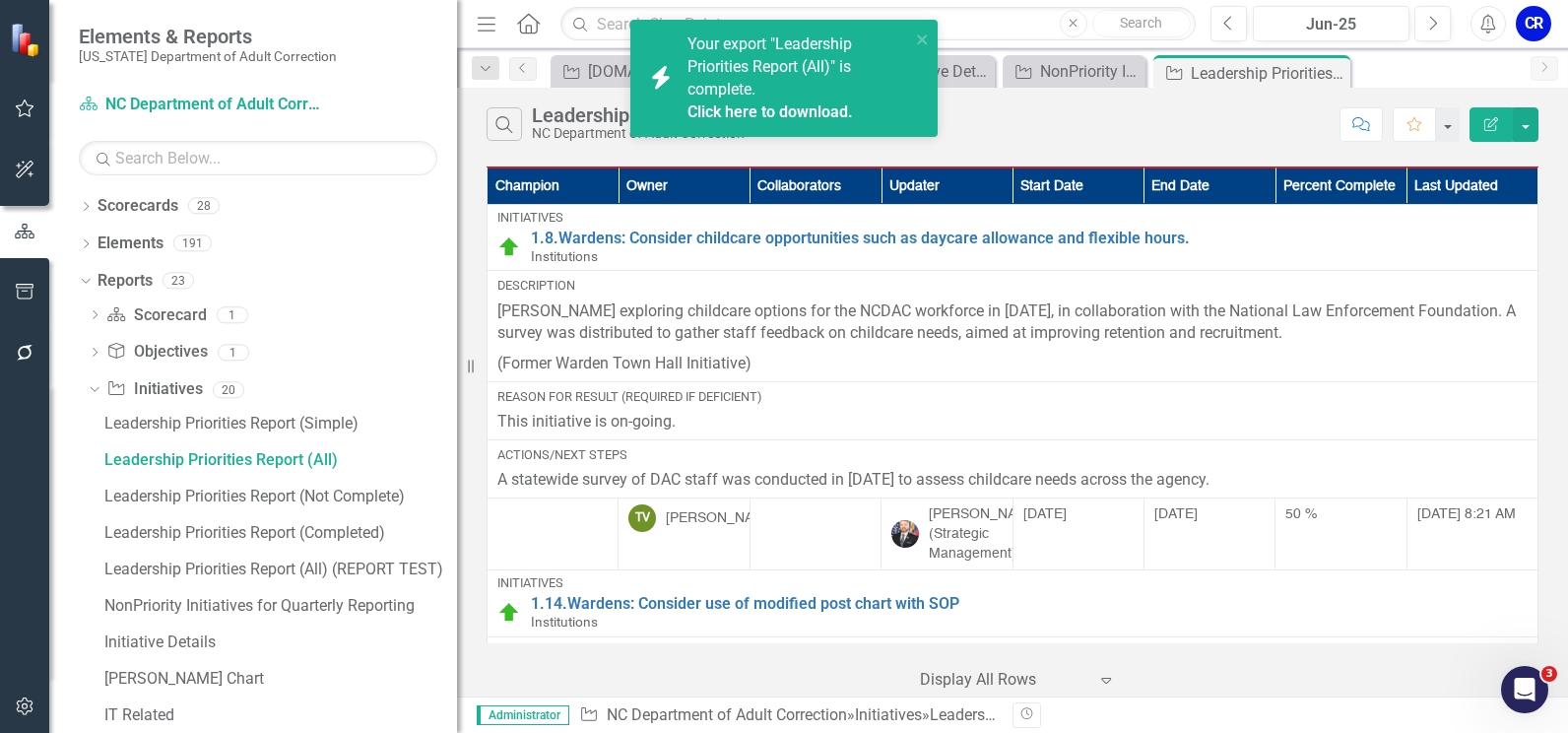
click at [722, 103] on link "Click here to download." at bounding box center [770, 112] width 165 height 19
